Goal: Transaction & Acquisition: Purchase product/service

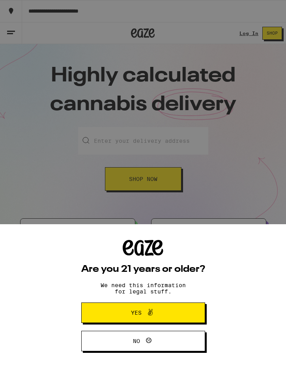
click at [195, 314] on button "Yes" at bounding box center [143, 313] width 124 height 20
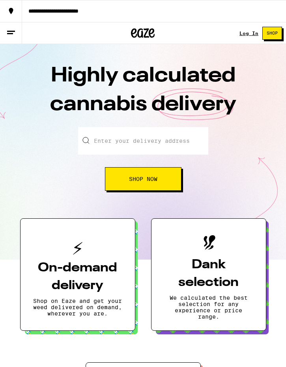
click at [242, 36] on link "Log In" at bounding box center [248, 33] width 19 height 5
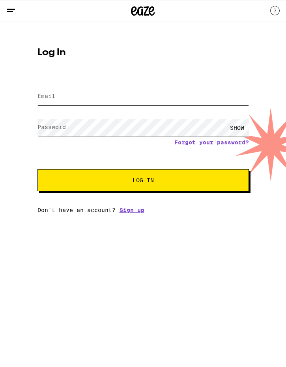
click at [153, 105] on input "Email" at bounding box center [142, 97] width 211 height 18
type input "[EMAIL_ADDRESS][DOMAIN_NAME]"
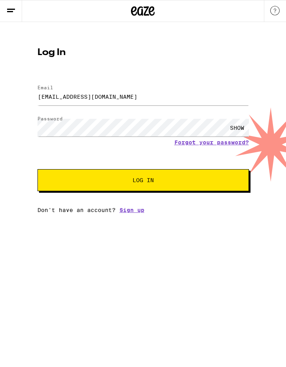
click at [143, 182] on button "Log In" at bounding box center [142, 180] width 211 height 22
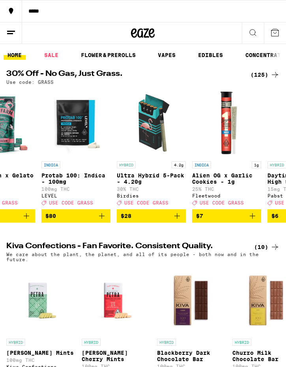
scroll to position [0, 173]
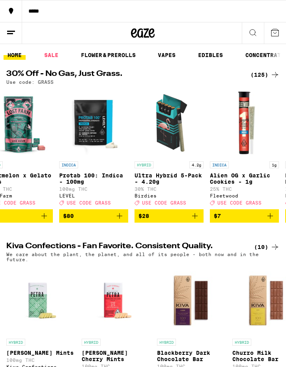
click at [176, 221] on span "$28" at bounding box center [168, 216] width 61 height 9
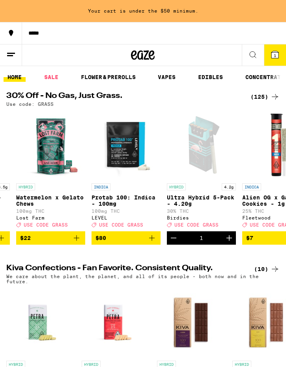
scroll to position [0, 139]
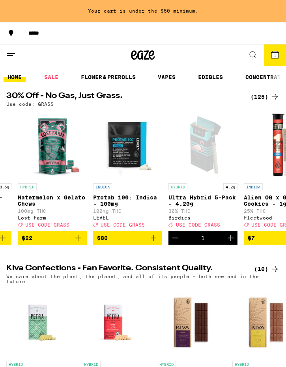
click at [232, 243] on icon "Increment" at bounding box center [230, 238] width 9 height 9
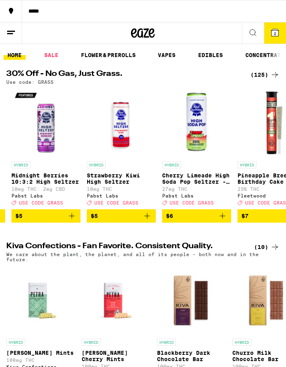
scroll to position [0, 593]
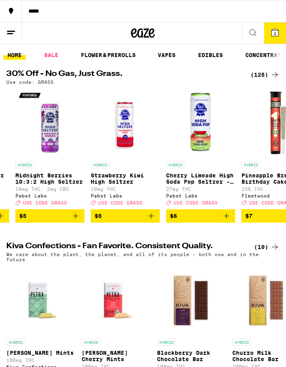
click at [211, 54] on link "EDIBLES" at bounding box center [210, 54] width 33 height 9
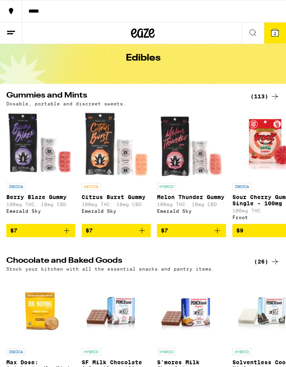
scroll to position [33, 0]
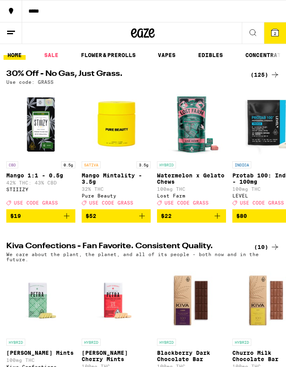
click at [55, 52] on link "SALE" at bounding box center [51, 54] width 22 height 9
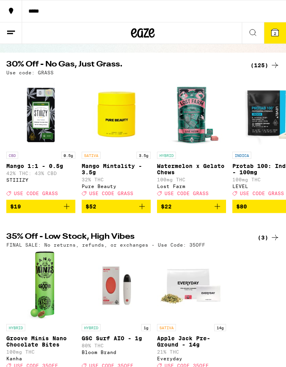
scroll to position [56, 0]
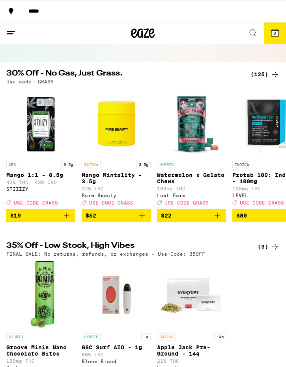
click at [264, 74] on div "(125)" at bounding box center [264, 74] width 29 height 9
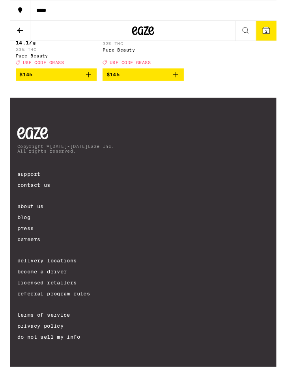
scroll to position [5946, 0]
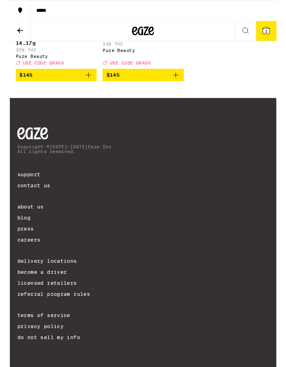
click at [18, 35] on button at bounding box center [11, 33] width 22 height 22
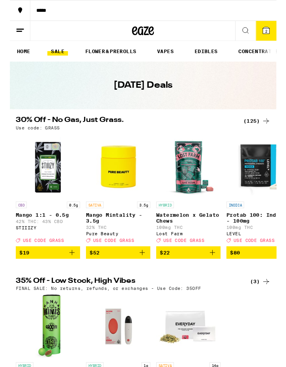
click at [121, 58] on link "FLOWER & PREROLLS" at bounding box center [108, 54] width 63 height 9
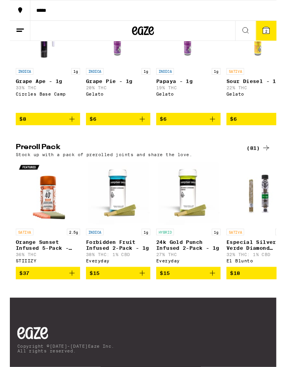
scroll to position [480, 0]
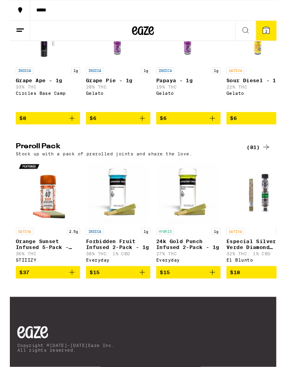
click at [264, 163] on div "(81)" at bounding box center [267, 158] width 26 height 9
